Goal: Information Seeking & Learning: Learn about a topic

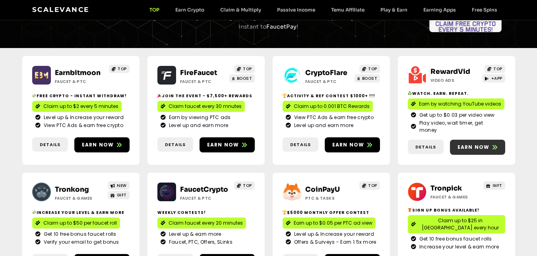
scroll to position [80, 0]
click at [484, 140] on link "Earn now" at bounding box center [477, 147] width 55 height 15
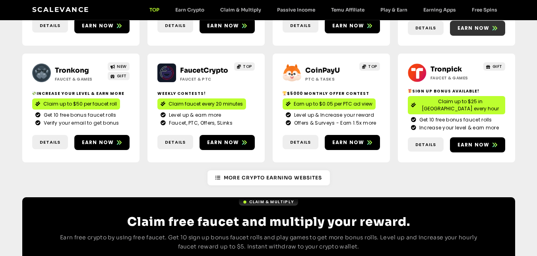
scroll to position [40, 0]
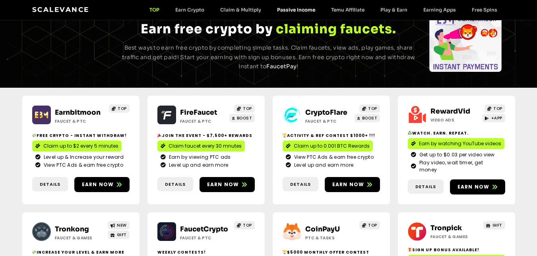
click at [313, 9] on link "Passive Income" at bounding box center [296, 10] width 54 height 6
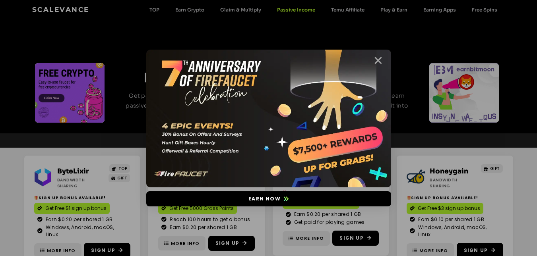
click at [378, 58] on icon "Close" at bounding box center [378, 61] width 10 height 10
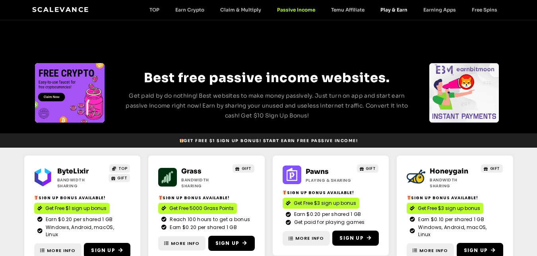
click at [400, 10] on link "Play & Earn" at bounding box center [394, 10] width 43 height 6
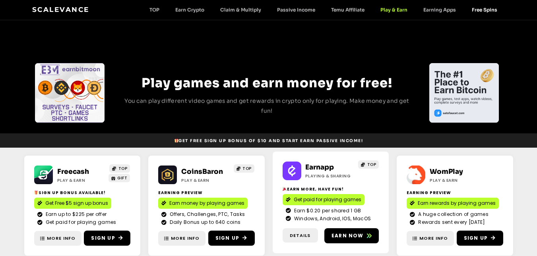
click at [482, 11] on link "Free Spins" at bounding box center [484, 10] width 41 height 6
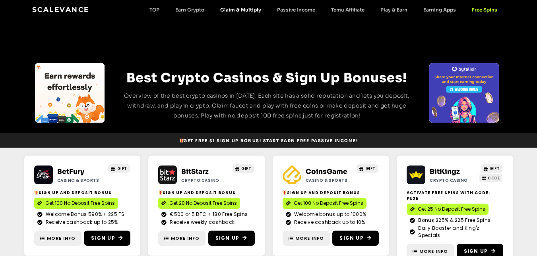
click at [243, 10] on link "Claim & Multiply" at bounding box center [240, 10] width 57 height 6
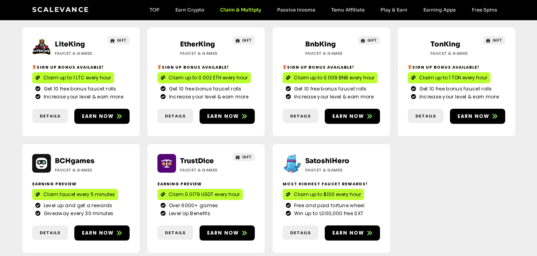
scroll to position [477, 0]
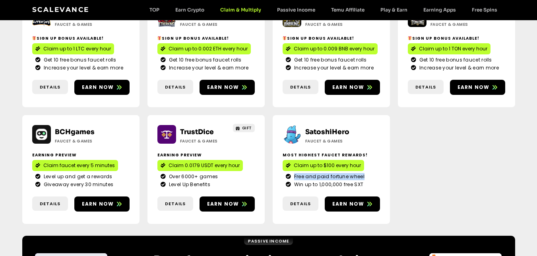
drag, startPoint x: 289, startPoint y: 143, endPoint x: 369, endPoint y: 142, distance: 79.5
click at [368, 173] on li "Free and paid fortune wheel" at bounding box center [331, 177] width 91 height 8
drag, startPoint x: 293, startPoint y: 154, endPoint x: 367, endPoint y: 154, distance: 74.4
click at [367, 181] on li "Win up to 1,000,000 free SXT" at bounding box center [331, 184] width 91 height 7
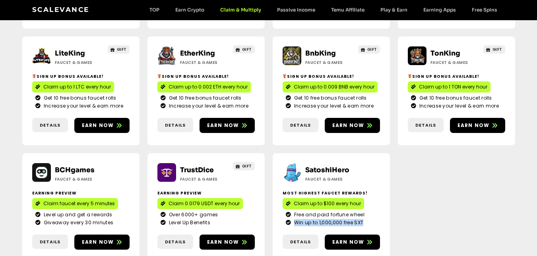
scroll to position [517, 0]
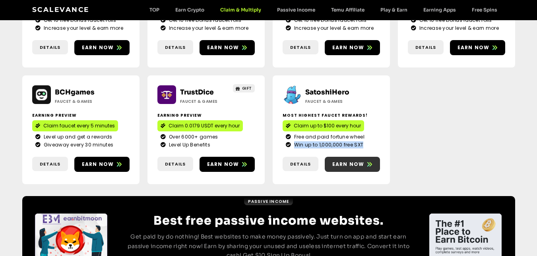
click at [346, 157] on link "Earn now" at bounding box center [352, 164] width 55 height 15
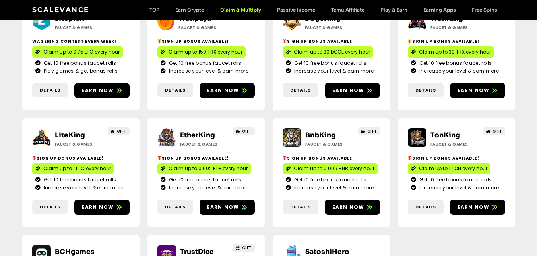
scroll to position [278, 0]
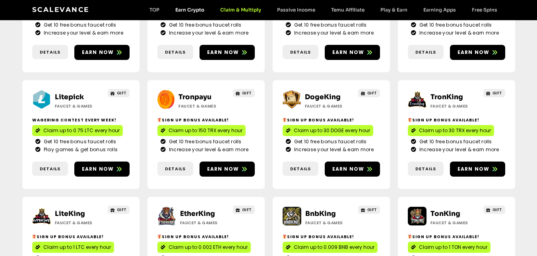
click at [195, 7] on link "Earn Crypto" at bounding box center [189, 10] width 45 height 6
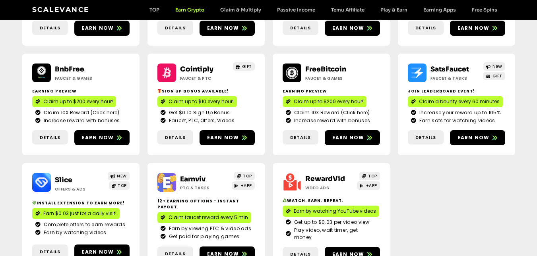
scroll to position [199, 0]
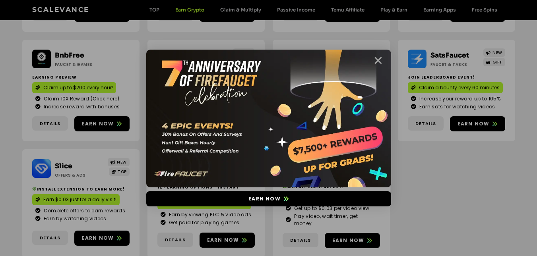
click at [374, 58] on icon "Close" at bounding box center [378, 61] width 10 height 10
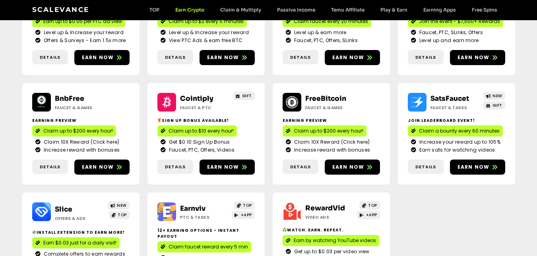
scroll to position [40, 0]
